Goal: Book appointment/travel/reservation

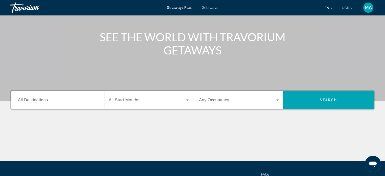
click at [97, 105] on div "Search widget" at bounding box center [58, 100] width 80 height 14
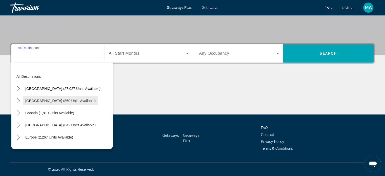
scroll to position [97, 0]
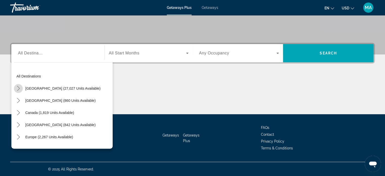
click at [17, 89] on icon "Toggle United States (27,027 units available) submenu" at bounding box center [18, 88] width 5 height 5
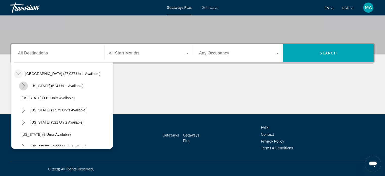
click at [24, 85] on icon "Toggle Arizona (524 units available) submenu" at bounding box center [23, 85] width 3 height 5
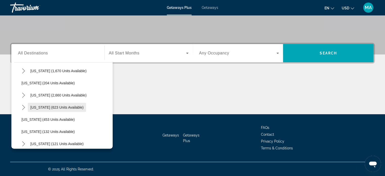
scroll to position [293, 0]
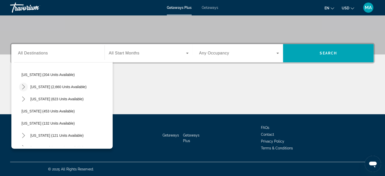
click at [23, 84] on icon "Toggle Nevada (2,660 units available) submenu" at bounding box center [23, 86] width 5 height 5
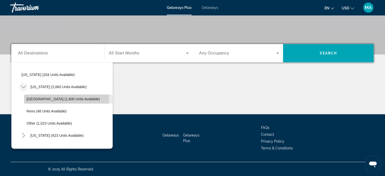
click at [52, 98] on span "Las Vegas (1,600 units available)" at bounding box center [63, 99] width 73 height 4
type input "**********"
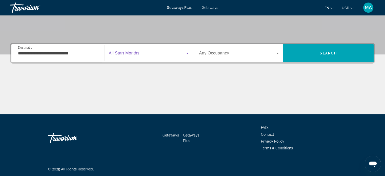
click at [177, 50] on span "Search widget" at bounding box center [147, 53] width 77 height 6
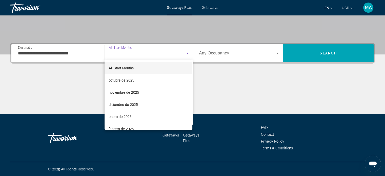
click at [242, 55] on div at bounding box center [192, 88] width 385 height 176
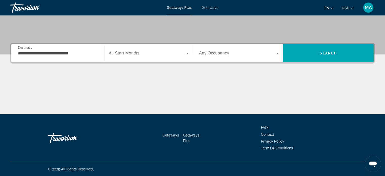
click at [242, 55] on span "Search widget" at bounding box center [237, 53] width 77 height 6
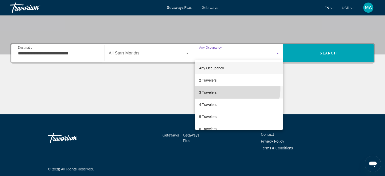
click at [232, 88] on mat-option "3 Travelers" at bounding box center [239, 92] width 88 height 12
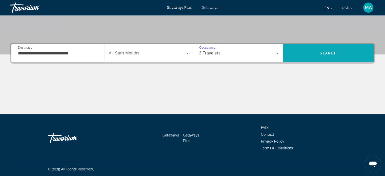
click at [334, 46] on span "Search" at bounding box center [328, 53] width 91 height 18
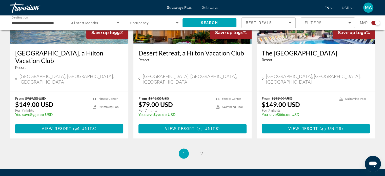
scroll to position [810, 0]
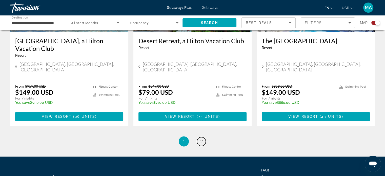
click at [202, 138] on span "2" at bounding box center [201, 141] width 3 height 6
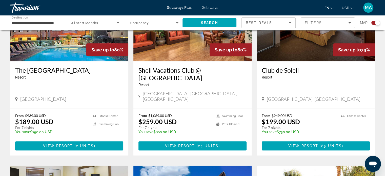
scroll to position [228, 0]
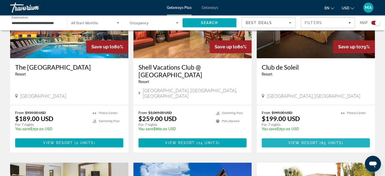
click at [313, 141] on span "View Resort" at bounding box center [303, 143] width 30 height 4
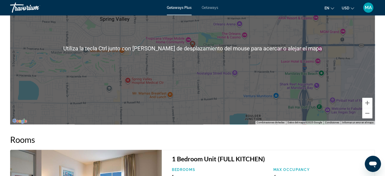
scroll to position [683, 0]
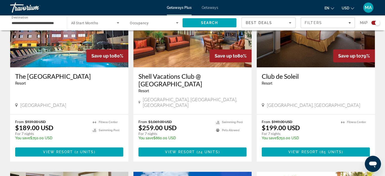
scroll to position [228, 0]
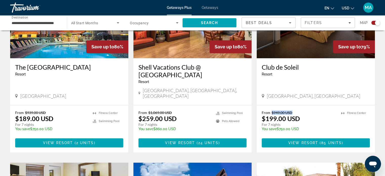
drag, startPoint x: 271, startPoint y: 106, endPoint x: 299, endPoint y: 108, distance: 28.4
click at [299, 110] on p "From $949.00 USD" at bounding box center [299, 112] width 74 height 4
drag, startPoint x: 263, startPoint y: 113, endPoint x: 310, endPoint y: 111, distance: 46.6
click at [310, 111] on div "From $949.00 USD $199.00 USD For 7 nights You save $750.00 USD temp" at bounding box center [299, 122] width 74 height 24
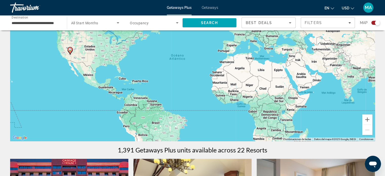
scroll to position [0, 0]
